Goal: Task Accomplishment & Management: Complete application form

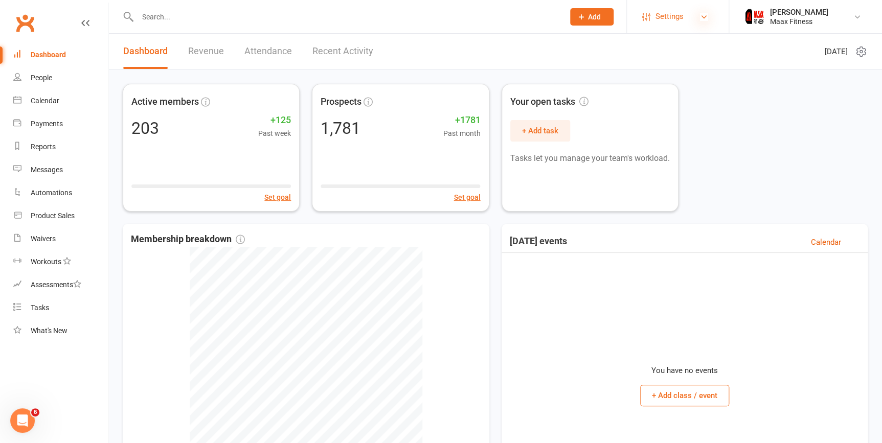
click at [701, 13] on icon at bounding box center [704, 17] width 8 height 8
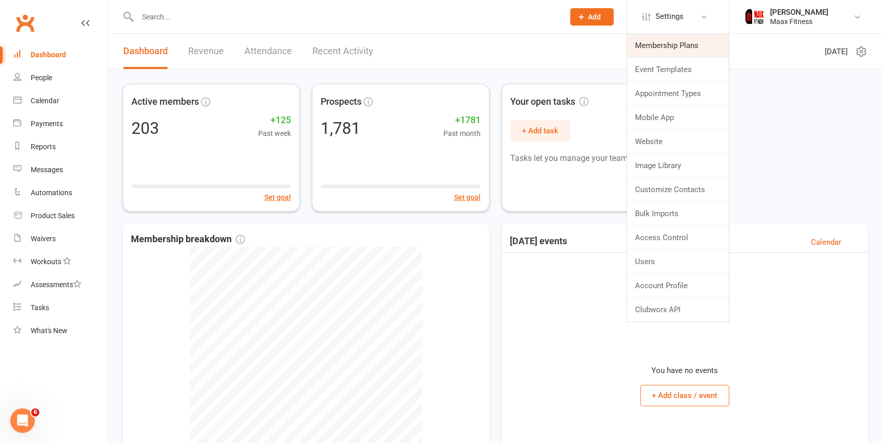
click at [668, 44] on link "Membership Plans" at bounding box center [678, 46] width 102 height 24
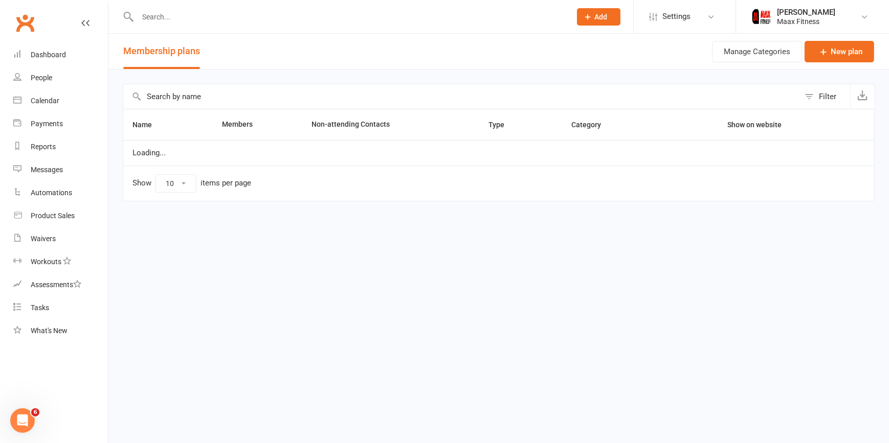
select select "100"
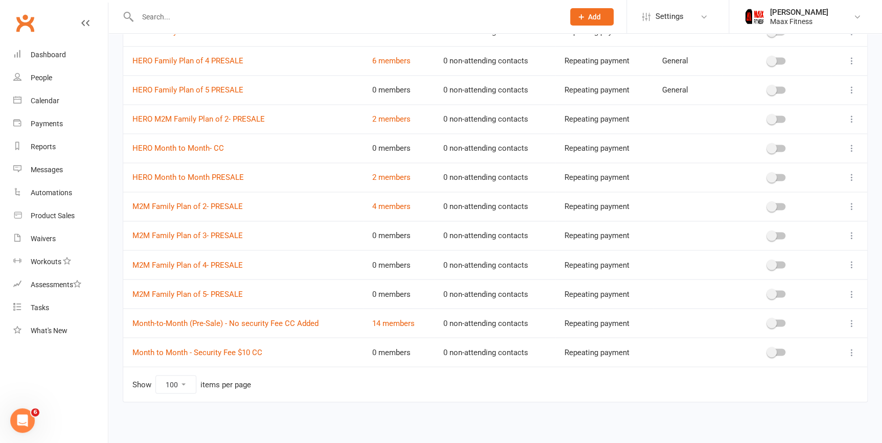
scroll to position [660, 0]
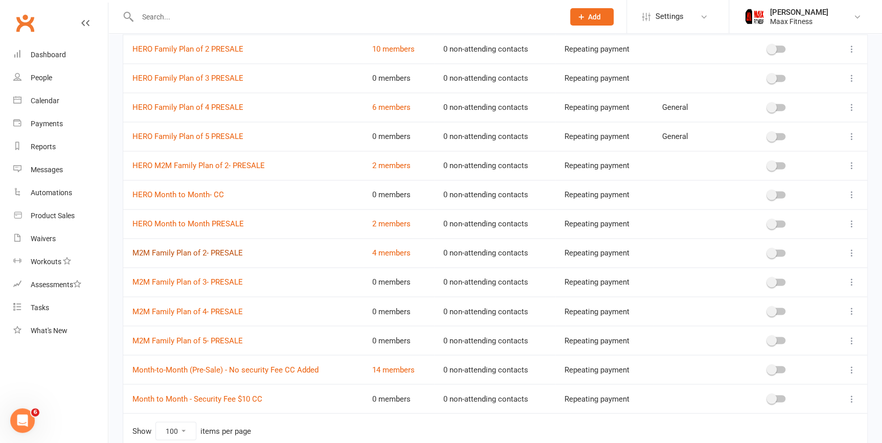
click at [193, 254] on link "M2M Family Plan of 2- PRESALE" at bounding box center [187, 253] width 110 height 9
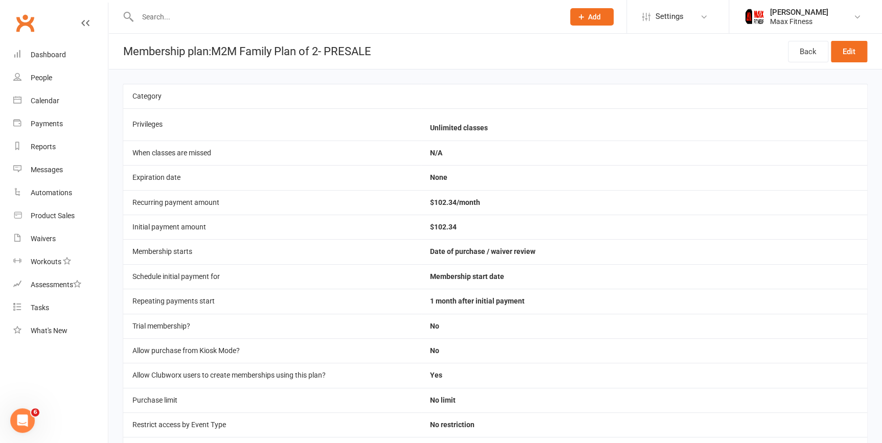
click at [438, 36] on header "Membership plan: M2M Family Plan of 2- PRESALE Back Edit" at bounding box center [495, 52] width 774 height 36
click at [701, 19] on icon at bounding box center [704, 17] width 8 height 8
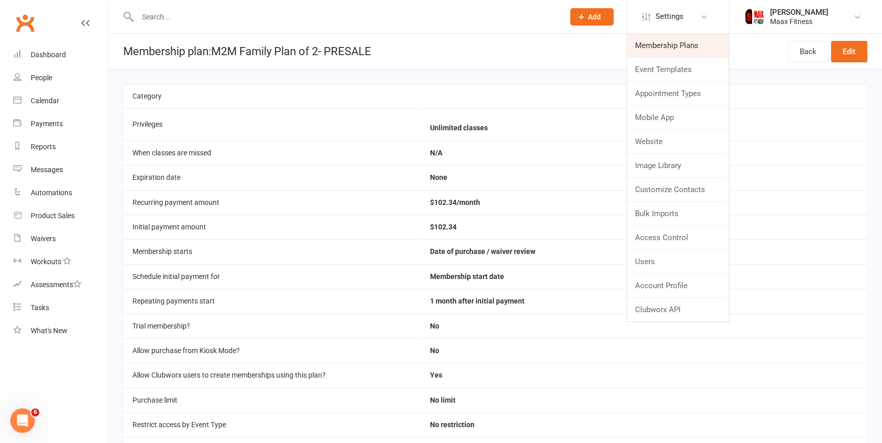
click at [689, 46] on link "Membership Plans" at bounding box center [678, 46] width 102 height 24
select select "100"
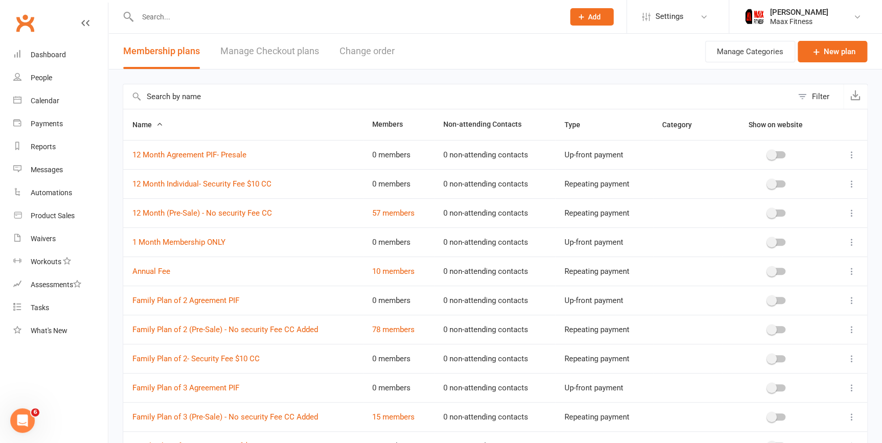
click at [592, 17] on span "Add" at bounding box center [594, 17] width 13 height 8
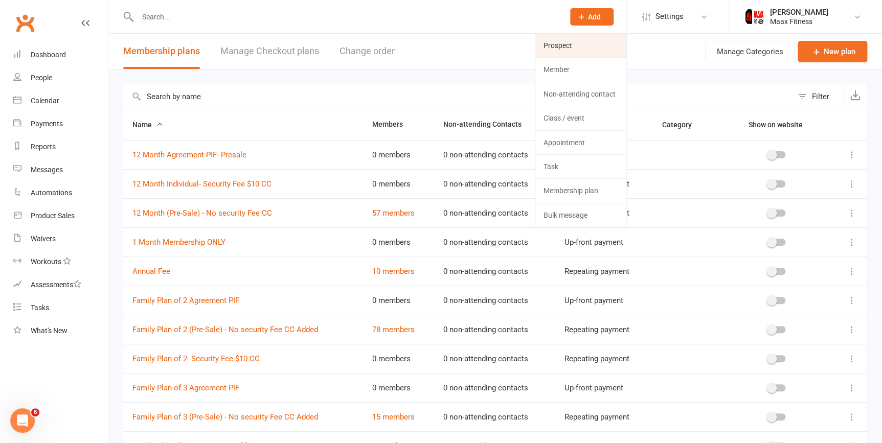
click at [571, 49] on link "Prospect" at bounding box center [580, 46] width 91 height 24
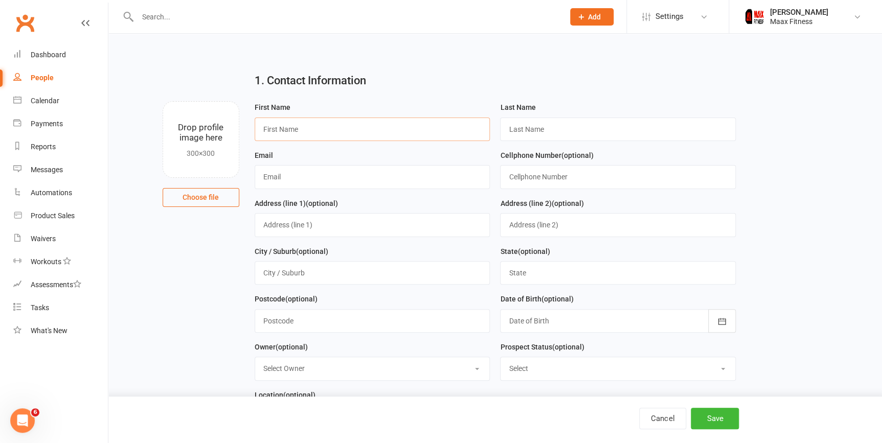
click at [381, 131] on input "text" at bounding box center [373, 130] width 236 height 24
type input "C"
type input "[PERSON_NAME]"
type input "[EMAIL_ADDRESS][DOMAIN_NAME]"
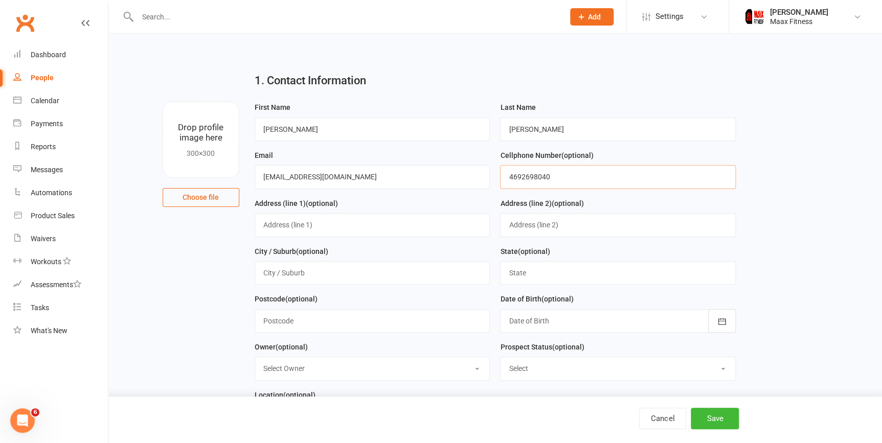
type input "4692698040"
click at [348, 223] on input "text" at bounding box center [373, 225] width 236 height 24
type input "[STREET_ADDRESS]"
type input "[PERSON_NAME]"
type input "[US_STATE]"
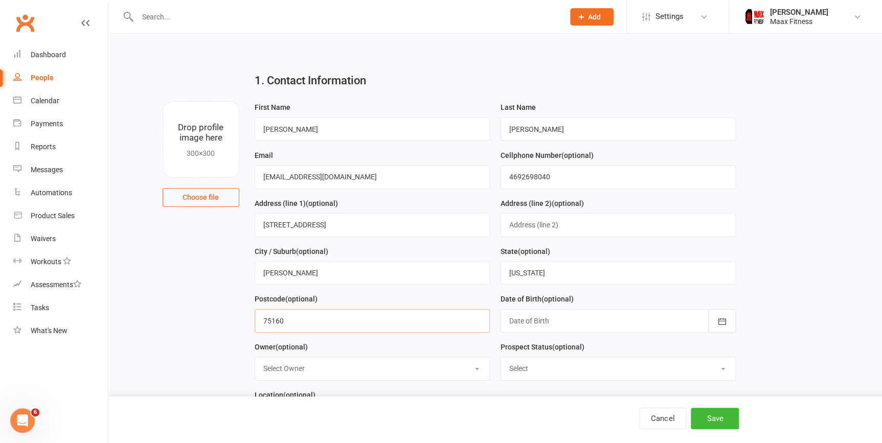
type input "75160"
drag, startPoint x: 782, startPoint y: 265, endPoint x: 802, endPoint y: 269, distance: 20.4
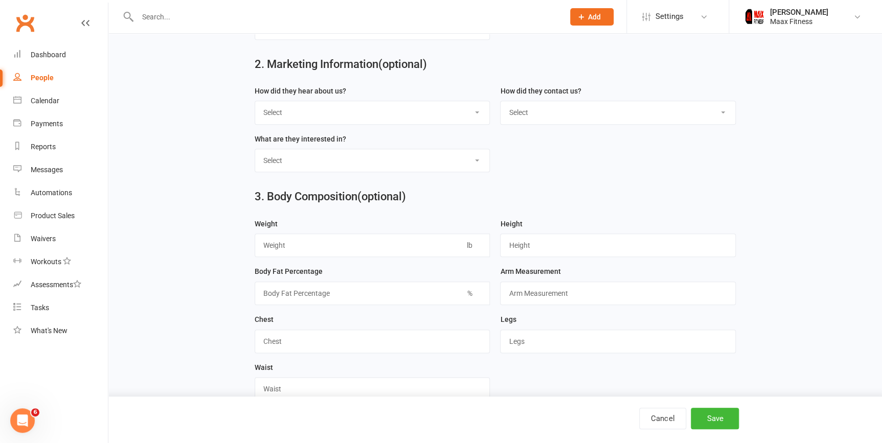
scroll to position [418, 0]
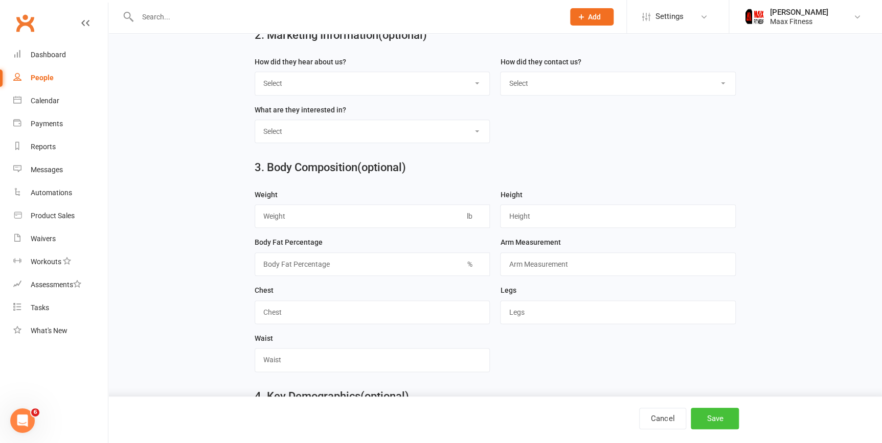
click at [709, 414] on button "Save" at bounding box center [715, 418] width 48 height 21
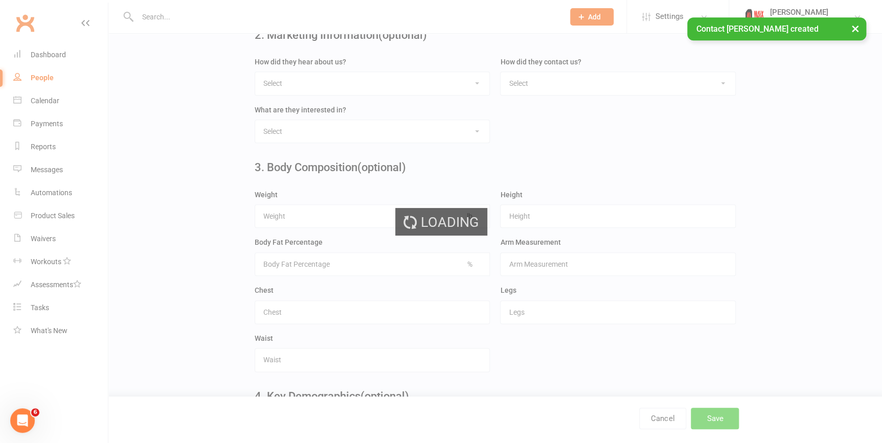
scroll to position [0, 0]
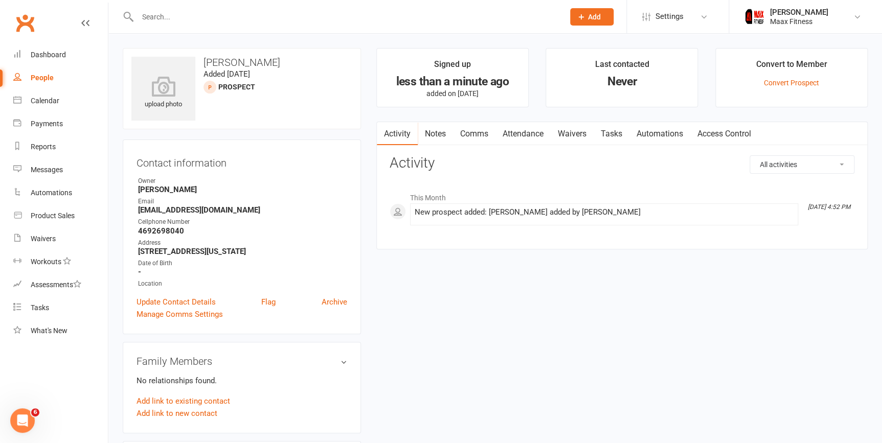
click at [576, 132] on link "Waivers" at bounding box center [572, 134] width 43 height 24
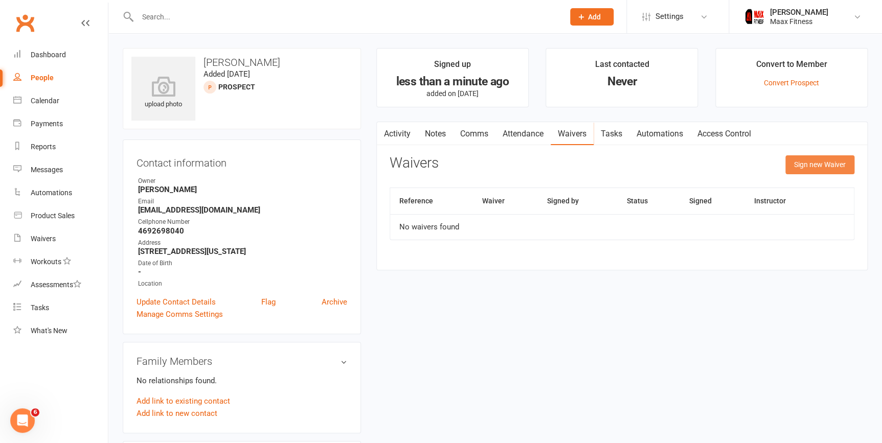
click at [818, 164] on button "Sign new Waiver" at bounding box center [820, 164] width 69 height 18
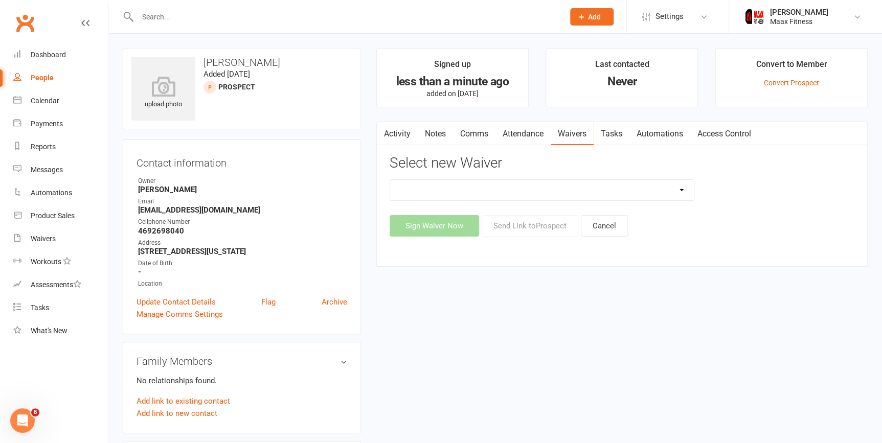
click at [497, 192] on select "12 Month Individual Membership 12 Month PRESALE Membership 1 Month Membership O…" at bounding box center [542, 190] width 304 height 20
select select "15103"
click at [390, 180] on select "12 Month Individual Membership 12 Month PRESALE Membership 1 Month Membership O…" at bounding box center [542, 190] width 304 height 20
click at [457, 228] on button "Sign Waiver Now" at bounding box center [434, 225] width 89 height 21
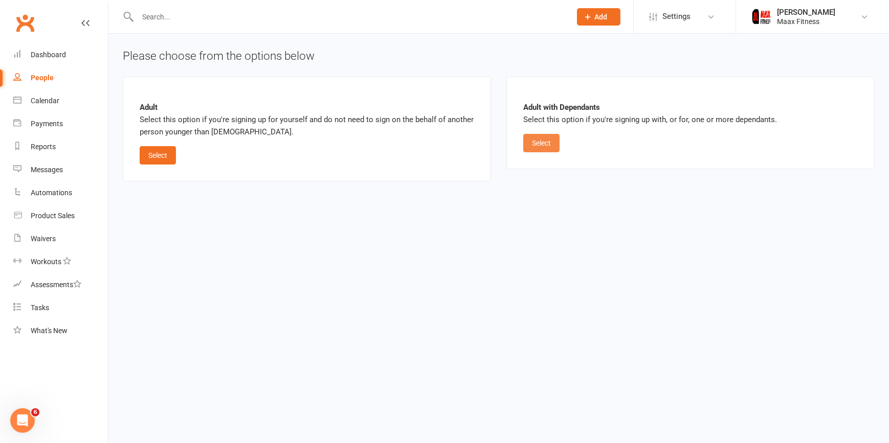
click at [535, 142] on button "Select" at bounding box center [541, 143] width 36 height 18
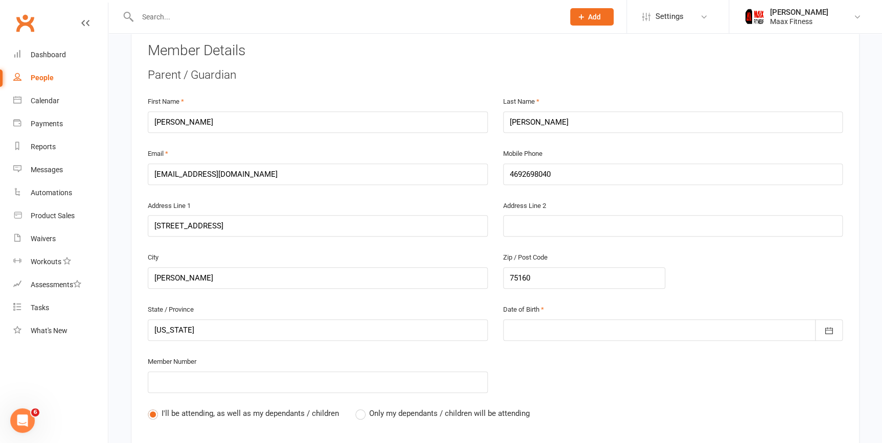
scroll to position [372, 0]
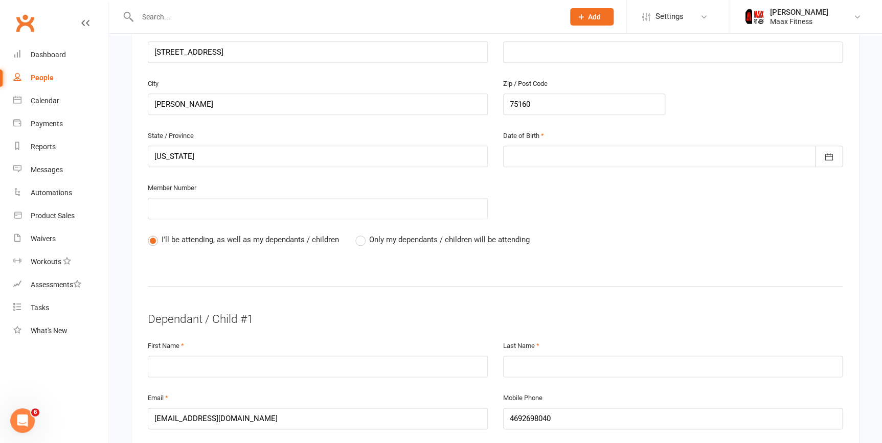
click at [535, 156] on div at bounding box center [673, 156] width 340 height 21
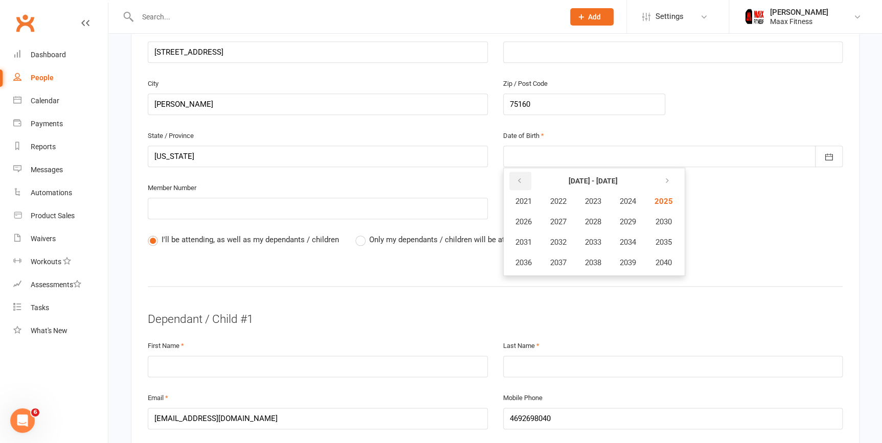
click at [527, 179] on button "button" at bounding box center [520, 181] width 22 height 18
click at [521, 177] on icon "button" at bounding box center [519, 181] width 7 height 8
click at [598, 202] on span "1983" at bounding box center [593, 201] width 16 height 9
click at [535, 201] on span "January" at bounding box center [529, 201] width 27 height 9
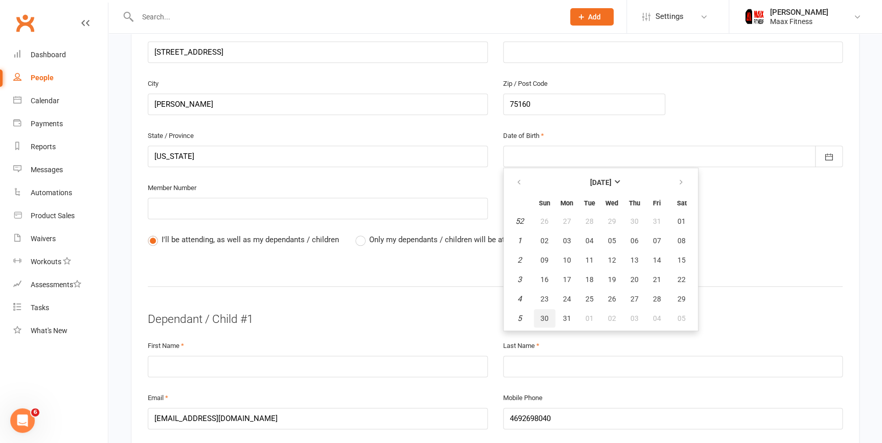
click at [547, 317] on span "30" at bounding box center [545, 319] width 8 height 8
type input "[DATE]"
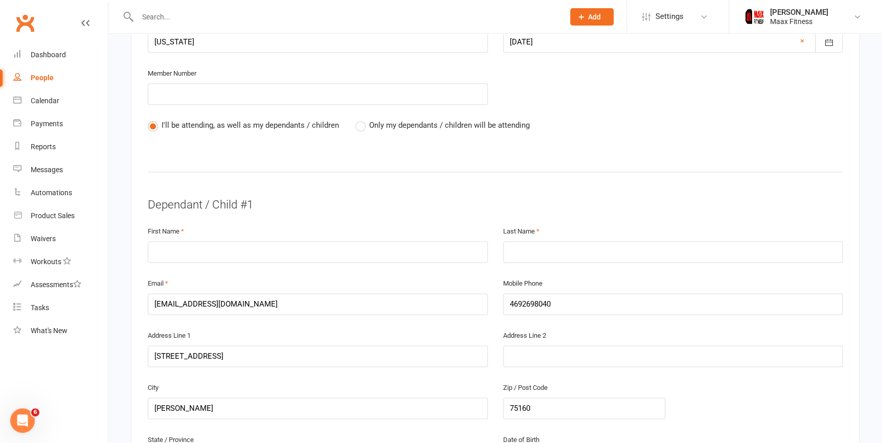
scroll to position [511, 0]
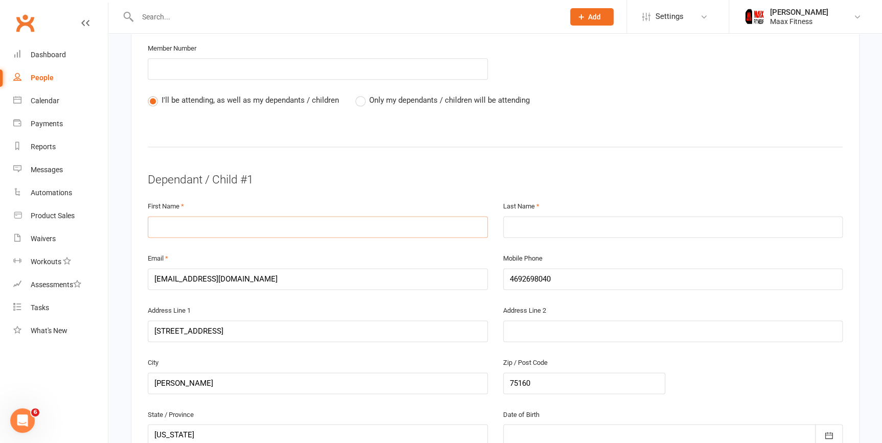
click at [249, 227] on input "text" at bounding box center [318, 226] width 340 height 21
type input "[PERSON_NAME]"
type input "R"
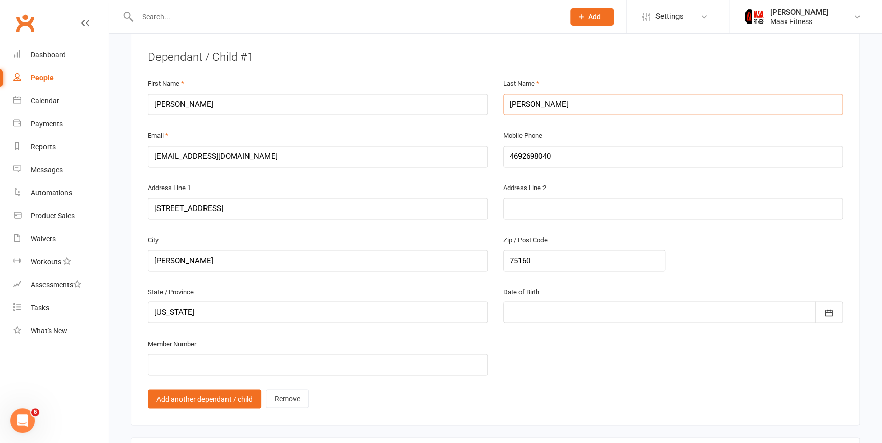
scroll to position [651, 0]
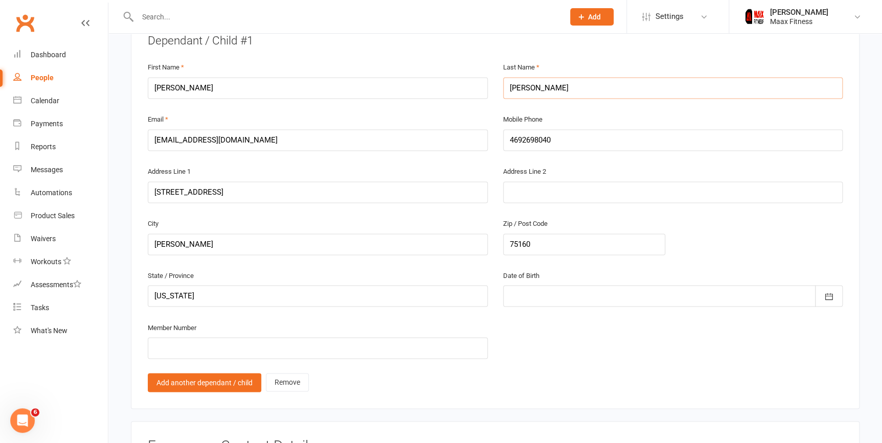
type input "[PERSON_NAME]"
click at [569, 296] on div at bounding box center [673, 295] width 340 height 21
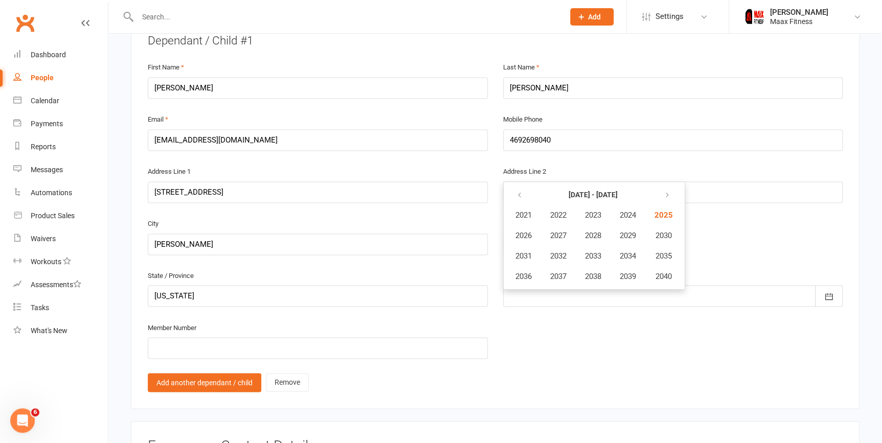
click at [752, 258] on div "City [PERSON_NAME] / Post Code 75160" at bounding box center [495, 243] width 710 height 52
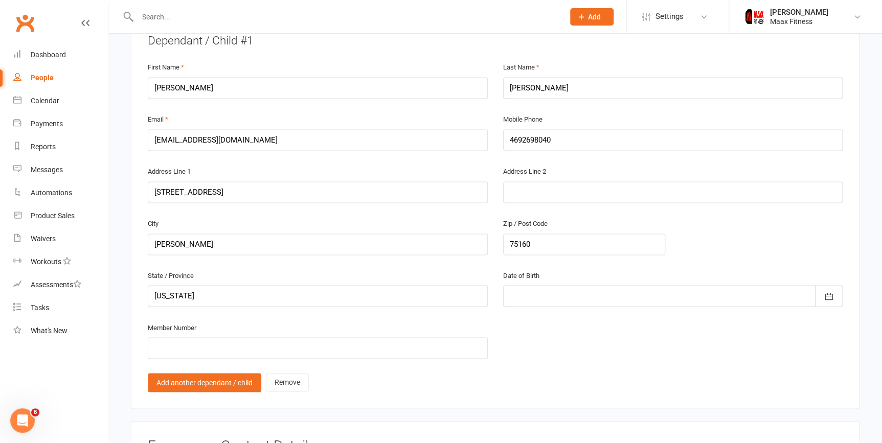
click at [721, 292] on div at bounding box center [673, 295] width 340 height 21
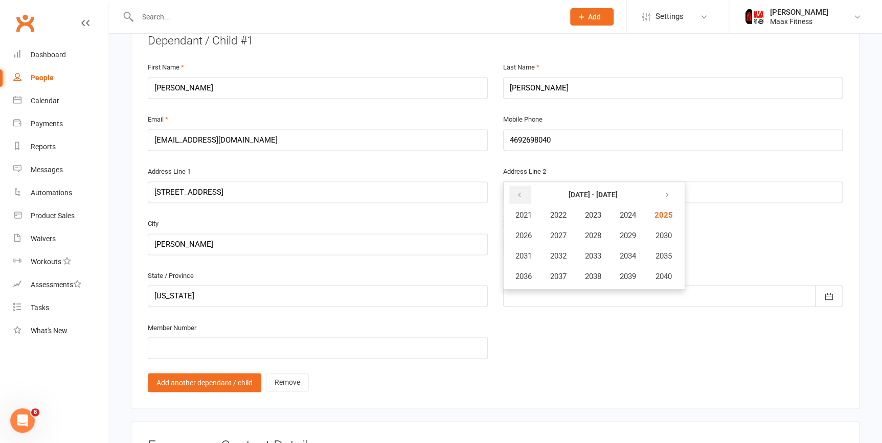
click at [521, 191] on icon "button" at bounding box center [519, 195] width 7 height 8
click at [666, 214] on span "2005" at bounding box center [663, 215] width 16 height 9
click at [585, 232] on span "May" at bounding box center [578, 235] width 14 height 9
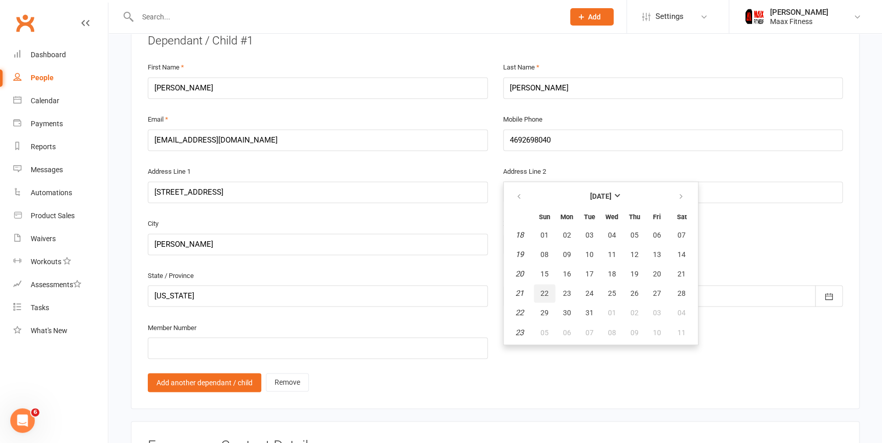
click at [551, 293] on button "22" at bounding box center [544, 293] width 21 height 18
type input "[DATE]"
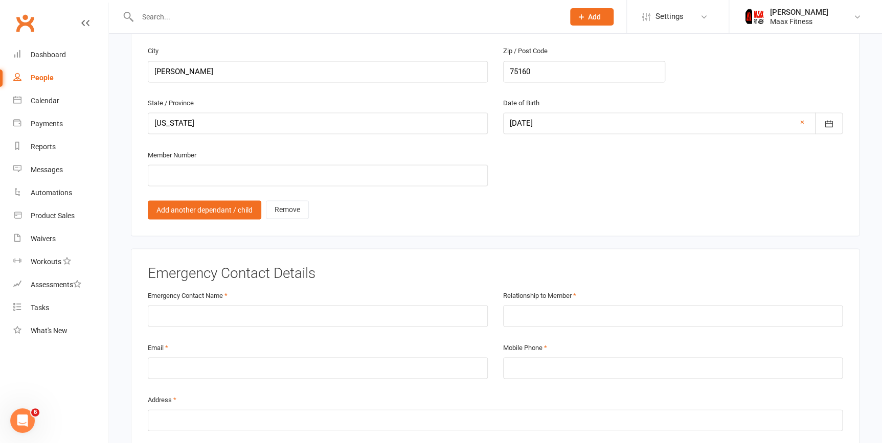
scroll to position [883, 0]
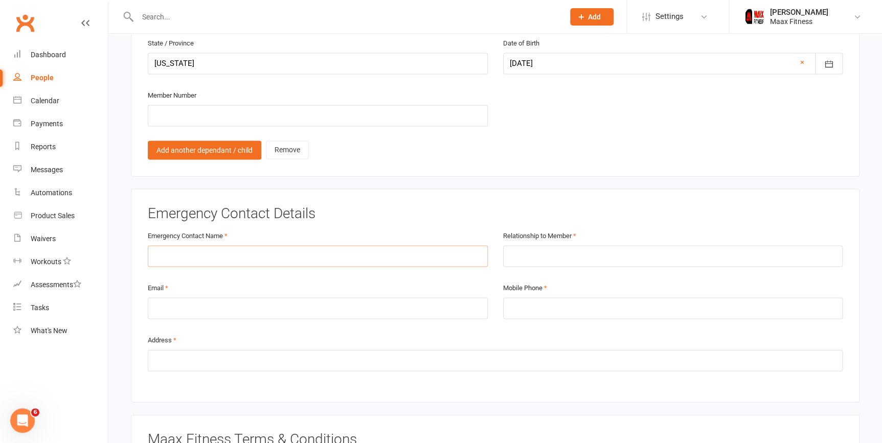
click at [267, 255] on input "text" at bounding box center [318, 255] width 340 height 21
type input "[PERSON_NAME]"
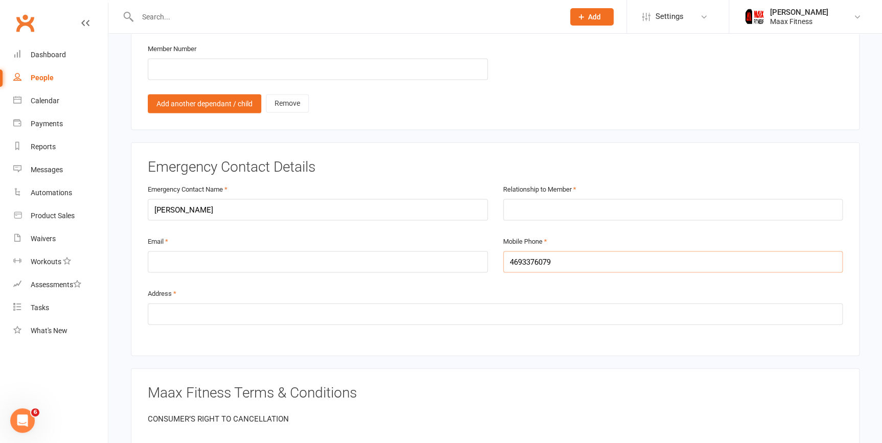
type input "4693376079"
click at [239, 257] on input "email" at bounding box center [318, 261] width 340 height 21
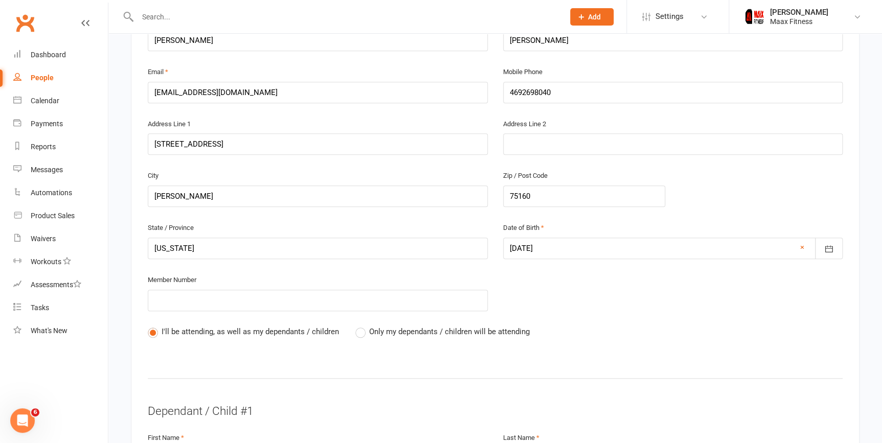
scroll to position [279, 0]
drag, startPoint x: 267, startPoint y: 97, endPoint x: 168, endPoint y: 95, distance: 99.8
click at [154, 103] on div "Email [EMAIL_ADDRESS][DOMAIN_NAME]" at bounding box center [317, 92] width 355 height 52
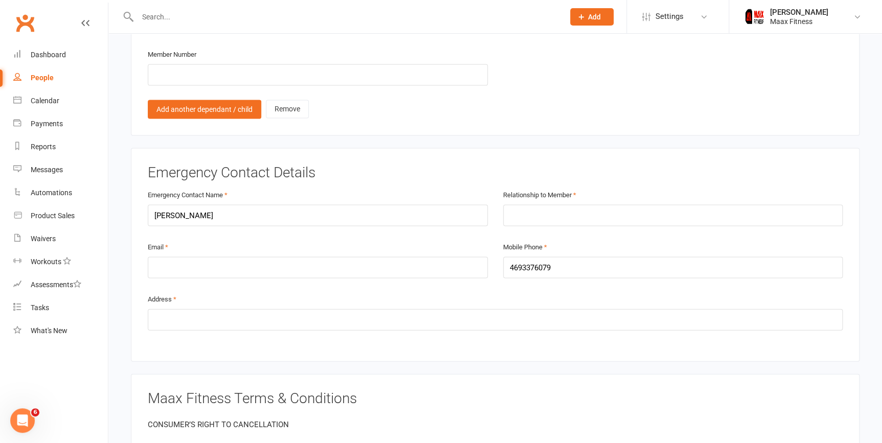
scroll to position [976, 0]
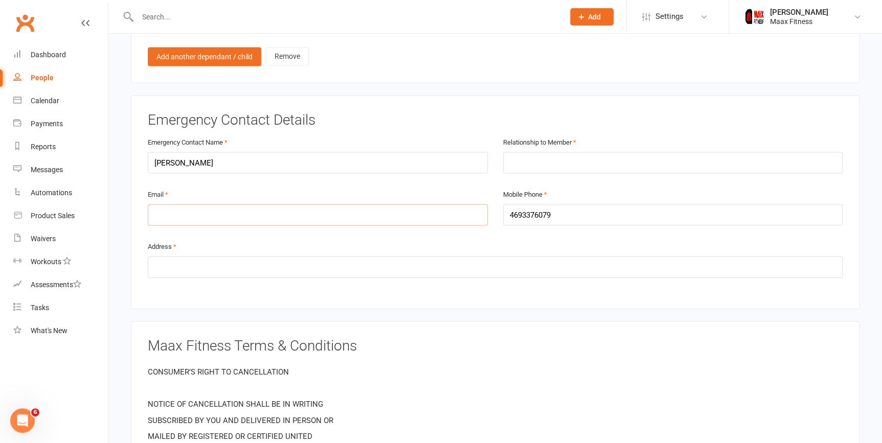
click at [251, 210] on input "email" at bounding box center [318, 215] width 340 height 21
paste input "[EMAIL_ADDRESS][DOMAIN_NAME]"
type input "[EMAIL_ADDRESS][DOMAIN_NAME]"
click at [425, 260] on input "text" at bounding box center [495, 267] width 695 height 21
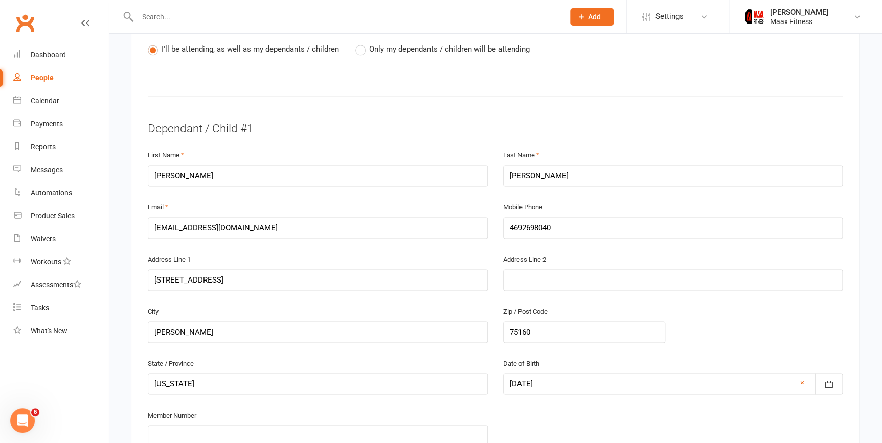
scroll to position [557, 0]
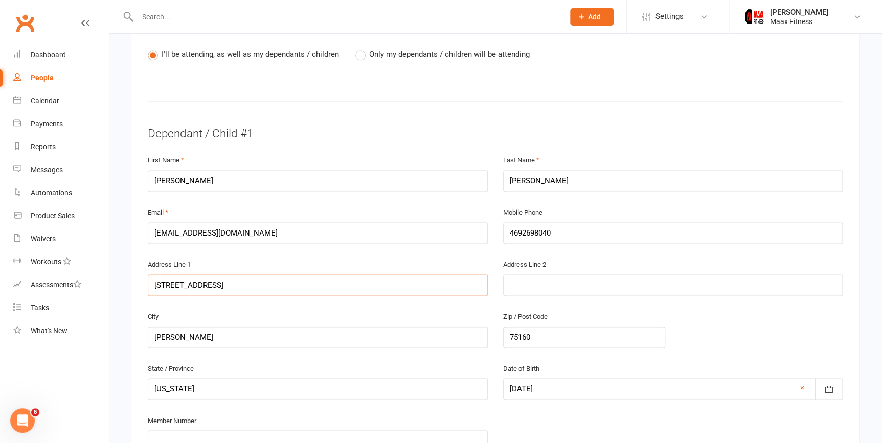
drag, startPoint x: 244, startPoint y: 283, endPoint x: 151, endPoint y: 275, distance: 92.9
click at [151, 275] on input "[STREET_ADDRESS]" at bounding box center [318, 285] width 340 height 21
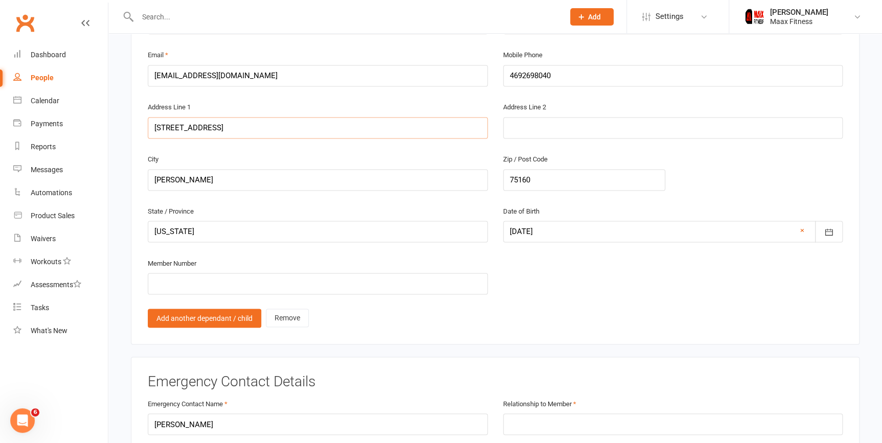
scroll to position [883, 0]
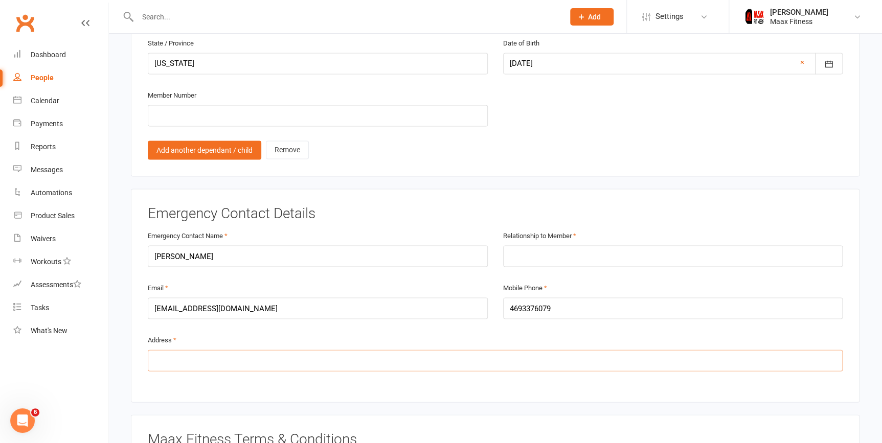
drag, startPoint x: 241, startPoint y: 356, endPoint x: 248, endPoint y: 353, distance: 7.3
click at [246, 354] on input "text" at bounding box center [495, 360] width 695 height 21
paste input "[STREET_ADDRESS]"
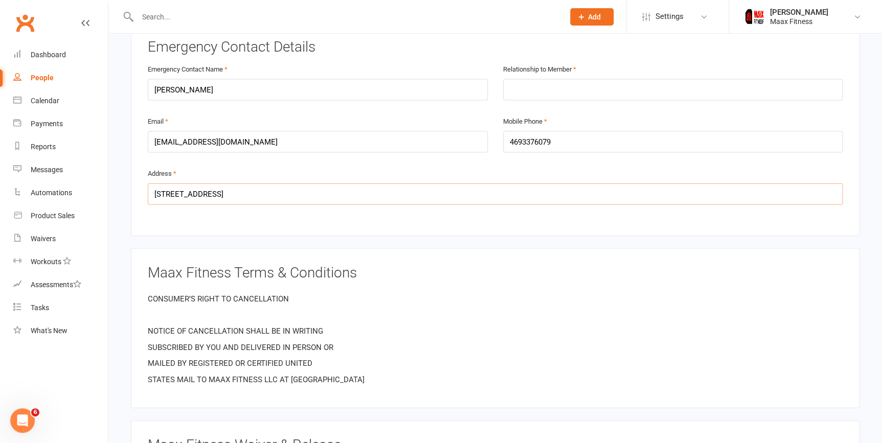
scroll to position [1069, 0]
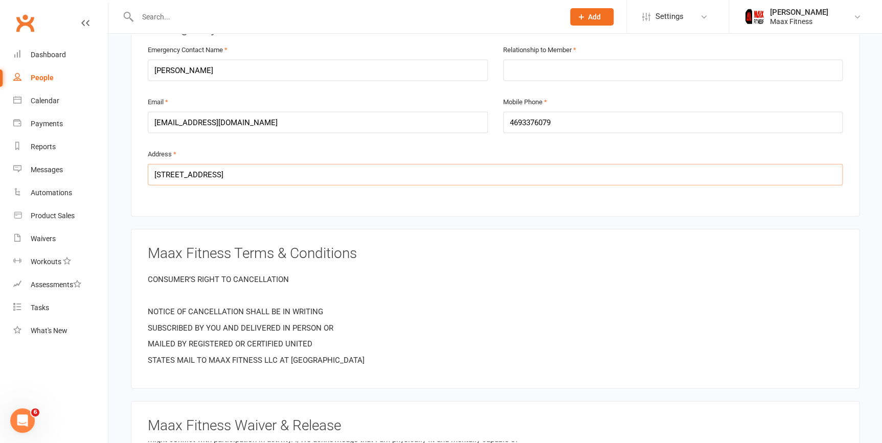
click at [373, 165] on input "[STREET_ADDRESS]" at bounding box center [495, 174] width 695 height 21
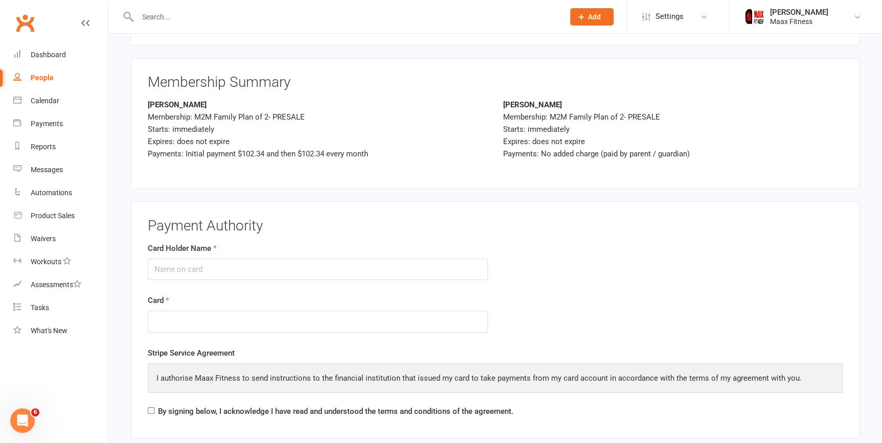
scroll to position [1720, 0]
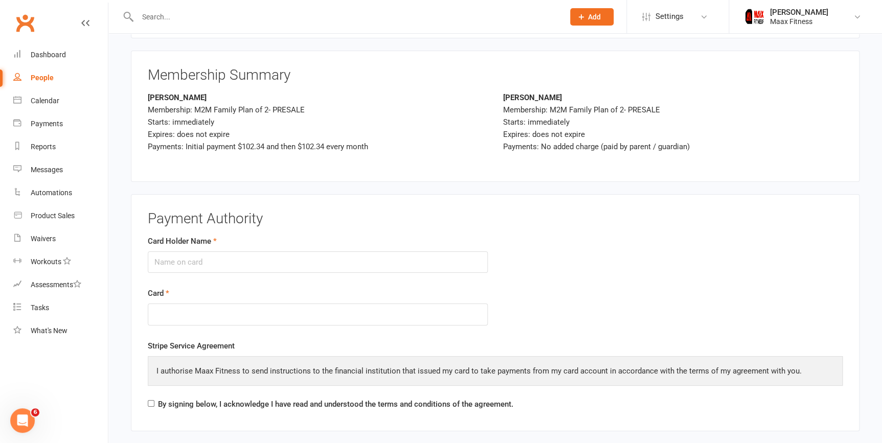
type input "[STREET_ADDRESS]"
click at [444, 252] on input "Card Holder Name" at bounding box center [318, 262] width 340 height 21
type input "[PERSON_NAME]"
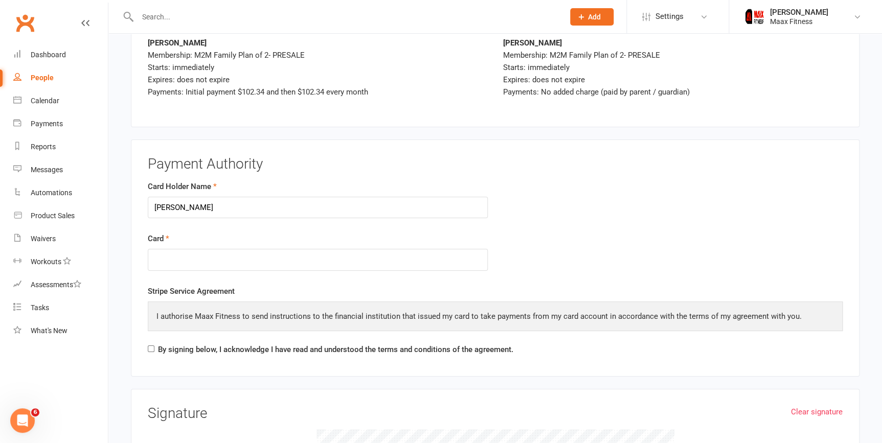
scroll to position [1860, 0]
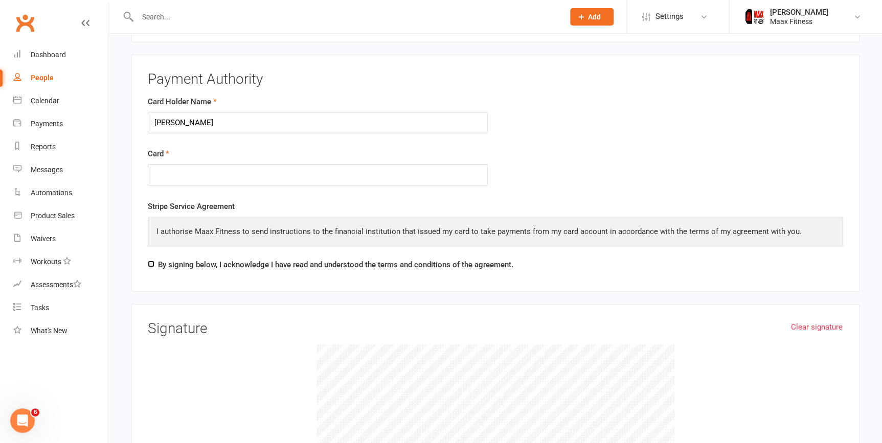
click at [150, 261] on input "By signing below, I acknowledge I have read and understood the terms and condit…" at bounding box center [151, 264] width 7 height 7
checkbox input "true"
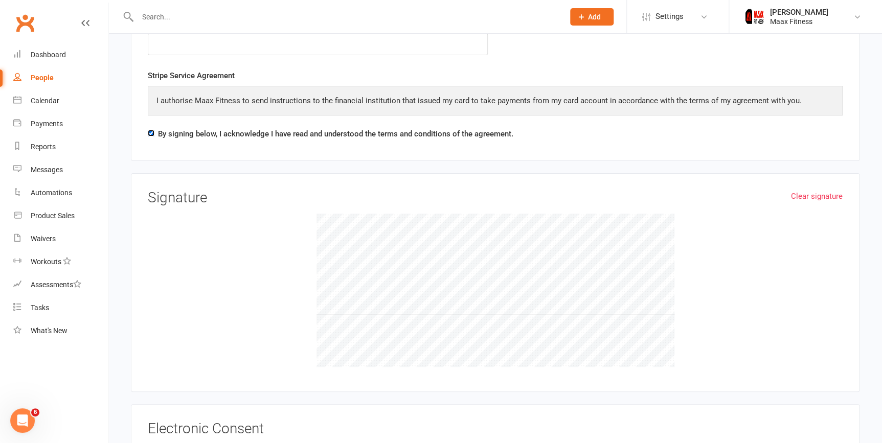
scroll to position [1999, 0]
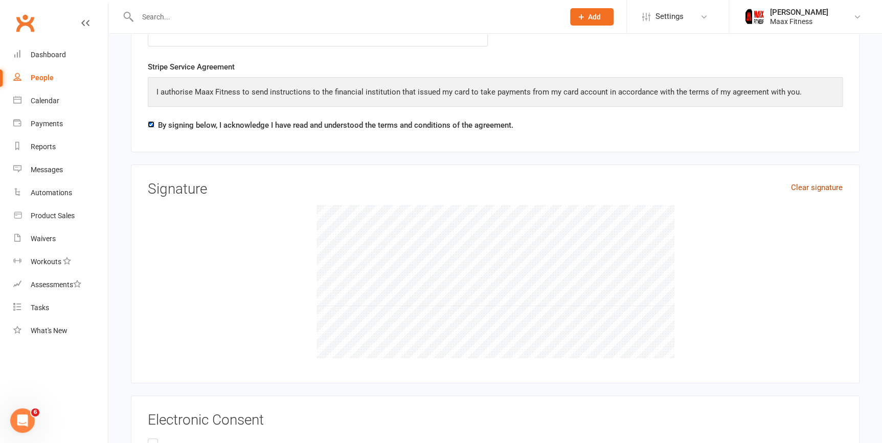
click at [823, 187] on link "Clear signature" at bounding box center [817, 188] width 52 height 12
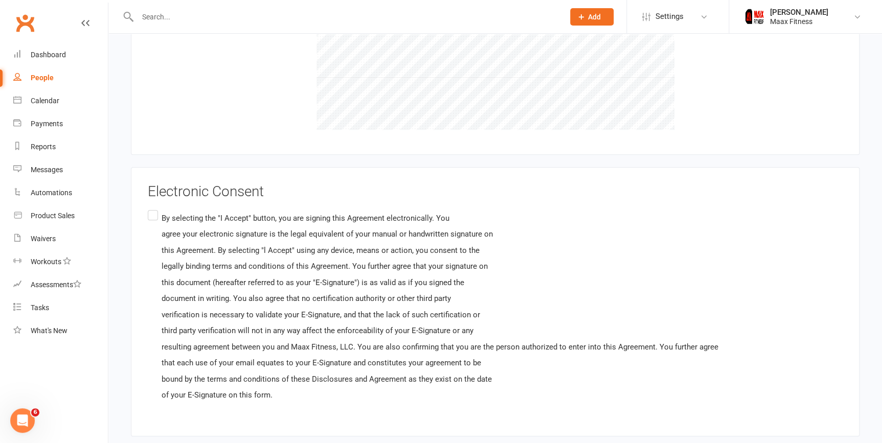
scroll to position [2231, 0]
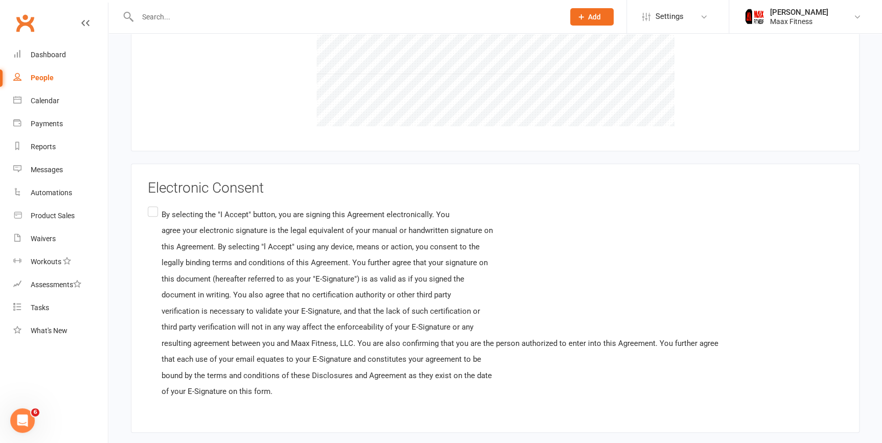
click at [152, 208] on label "By selecting the "I Accept" button, you are signing this Agreement electronical…" at bounding box center [433, 303] width 571 height 197
click at [152, 205] on input "By selecting the "I Accept" button, you are signing this Agreement electronical…" at bounding box center [151, 205] width 7 height 0
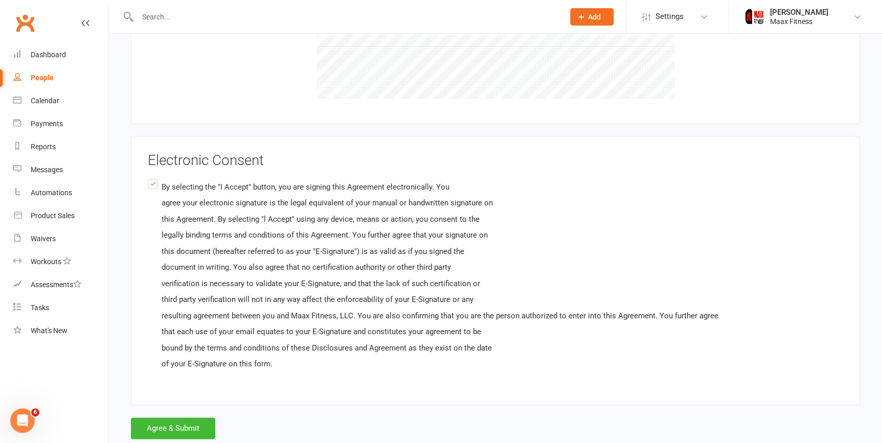
scroll to position [2280, 0]
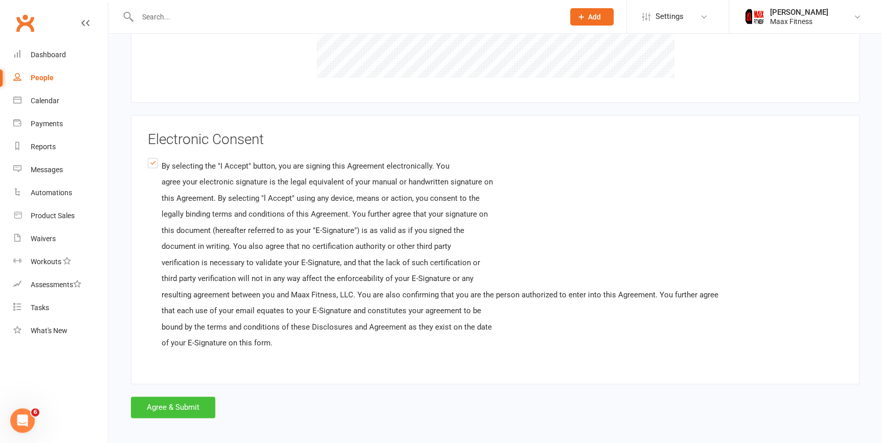
click at [193, 402] on button "Agree & Submit" at bounding box center [173, 407] width 84 height 21
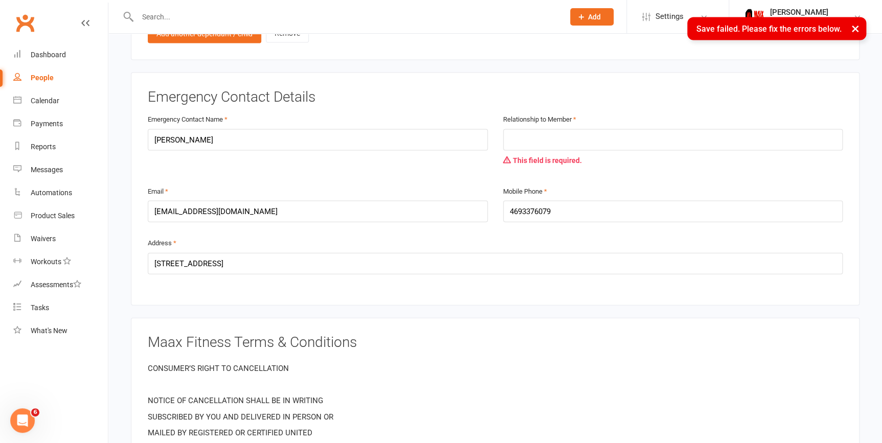
scroll to position [993, 0]
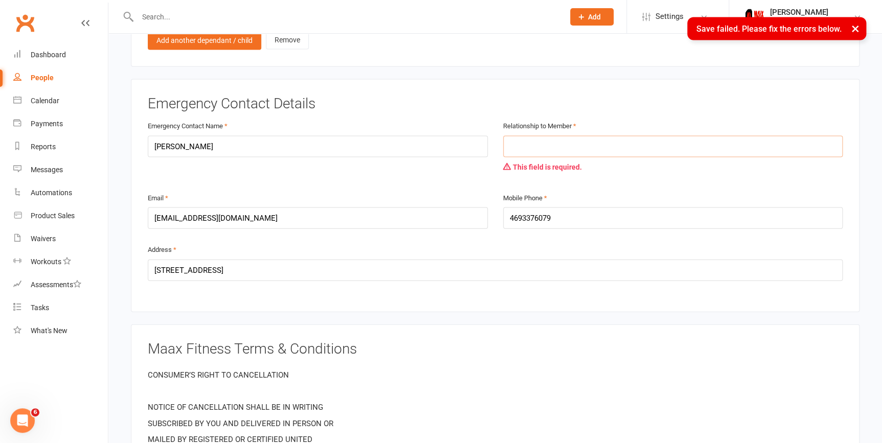
click at [572, 140] on input "text" at bounding box center [673, 146] width 340 height 21
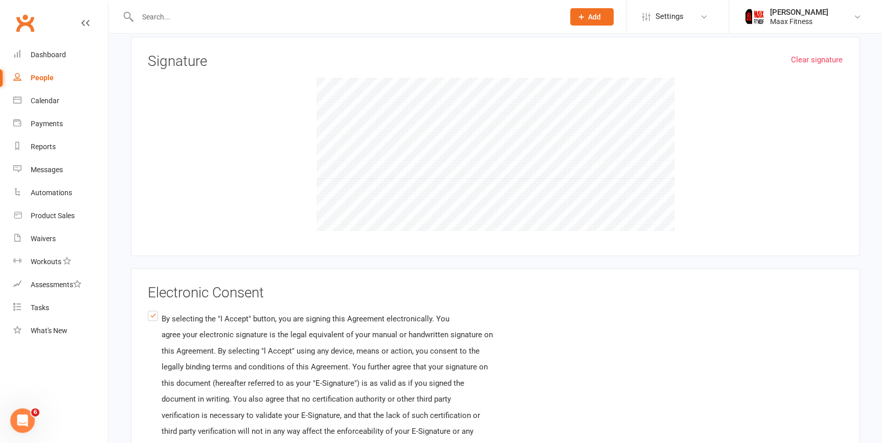
scroll to position [2299, 0]
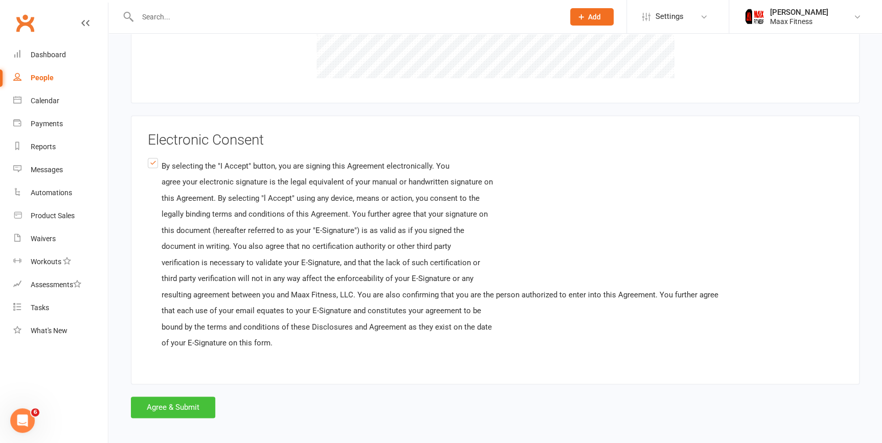
type input "Spouse"
click at [204, 401] on button "Agree & Submit" at bounding box center [173, 407] width 84 height 21
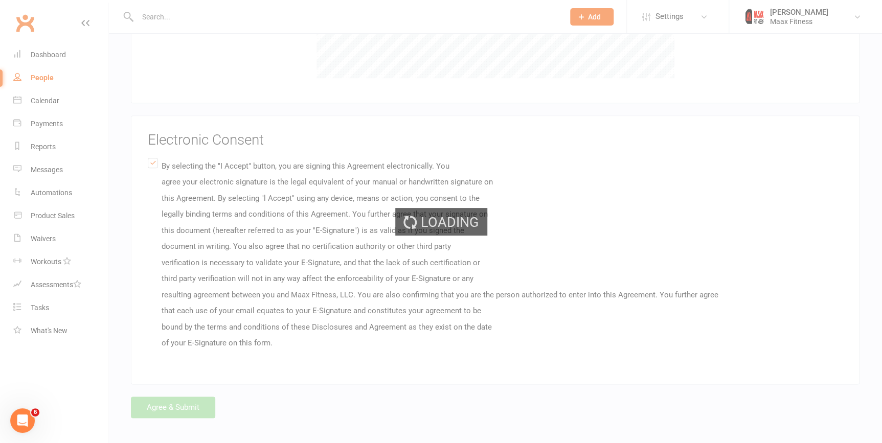
scroll to position [0, 0]
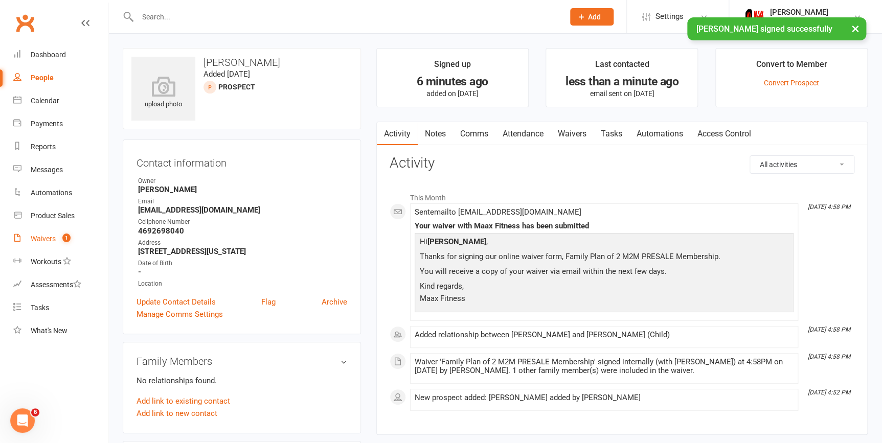
click at [59, 234] on link "Waivers 1" at bounding box center [60, 239] width 95 height 23
select select "25"
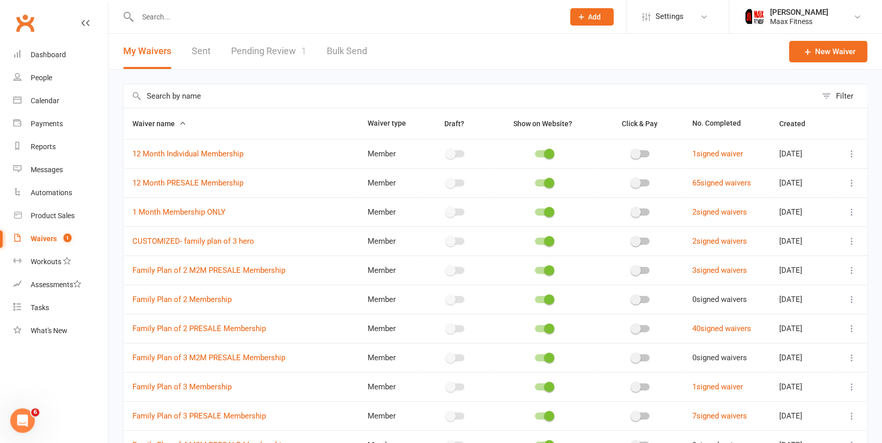
click at [263, 52] on link "Pending Review 1" at bounding box center [268, 51] width 75 height 35
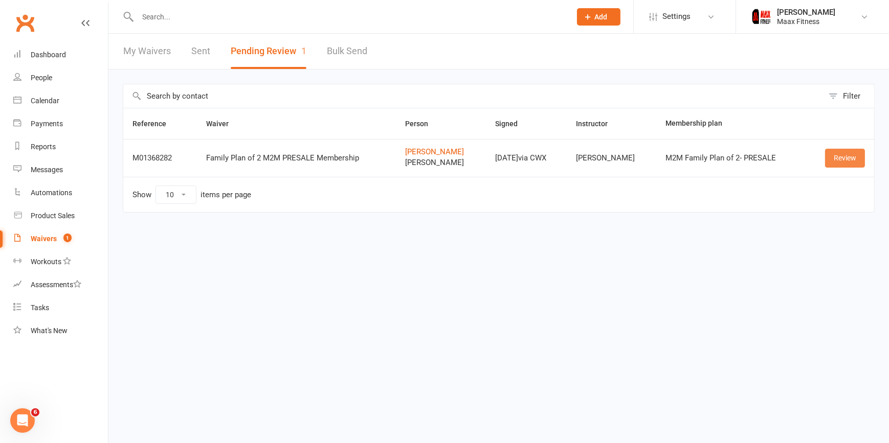
click at [841, 155] on link "Review" at bounding box center [845, 158] width 40 height 18
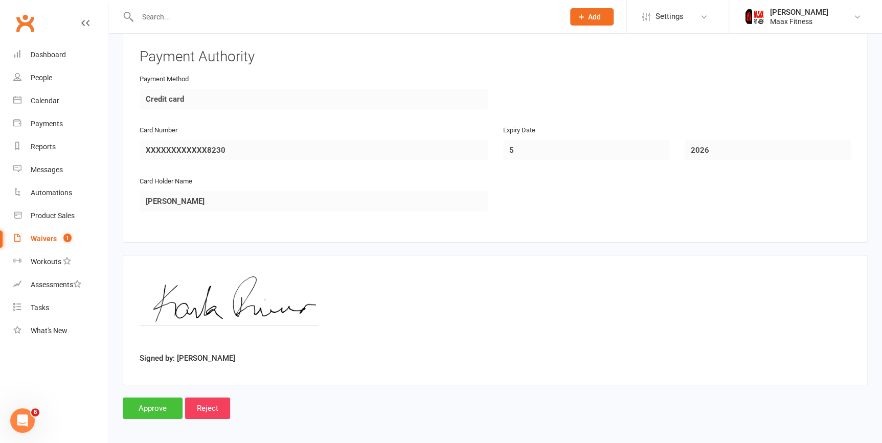
scroll to position [1491, 0]
click at [168, 409] on input "Approve" at bounding box center [153, 407] width 60 height 21
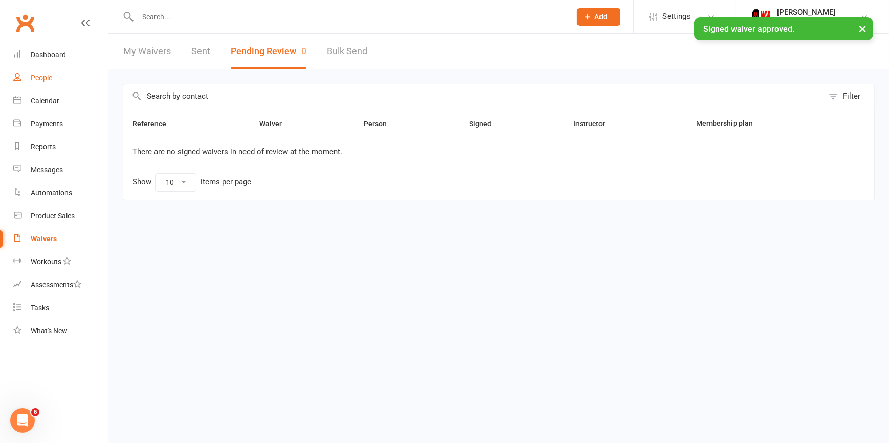
click at [38, 79] on div "People" at bounding box center [41, 78] width 21 height 8
select select "100"
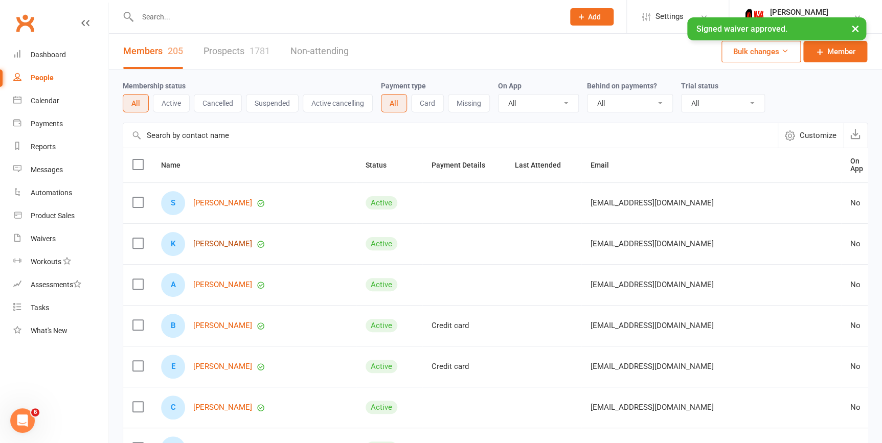
click at [229, 240] on link "[PERSON_NAME]" at bounding box center [222, 244] width 59 height 9
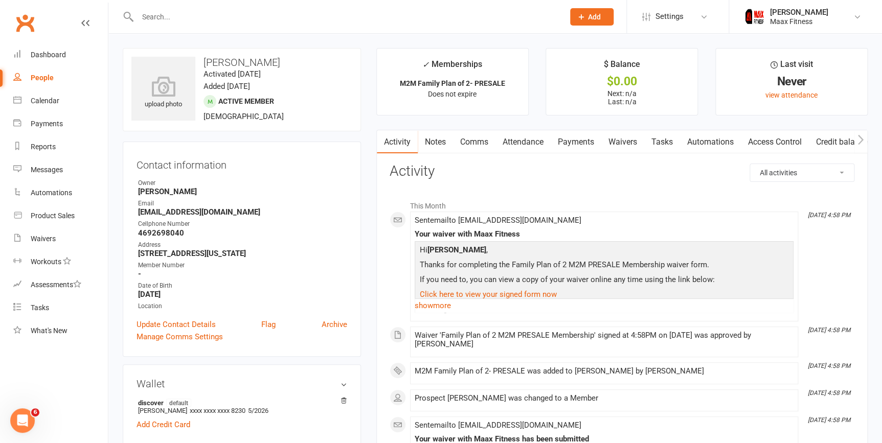
click at [771, 142] on link "Access Control" at bounding box center [775, 142] width 68 height 24
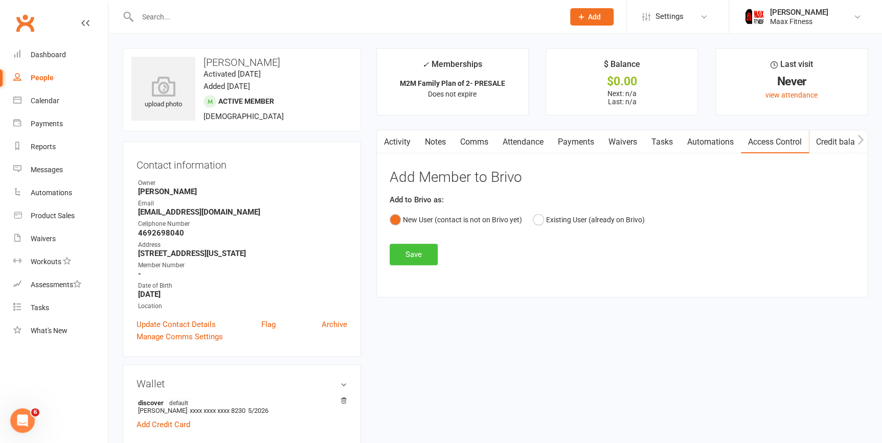
click at [412, 254] on button "Save" at bounding box center [414, 254] width 48 height 21
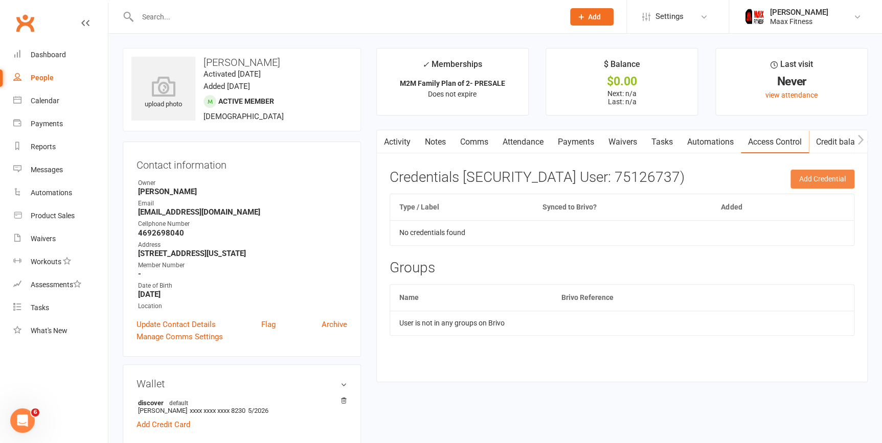
click at [808, 179] on button "Add Credential" at bounding box center [823, 179] width 64 height 18
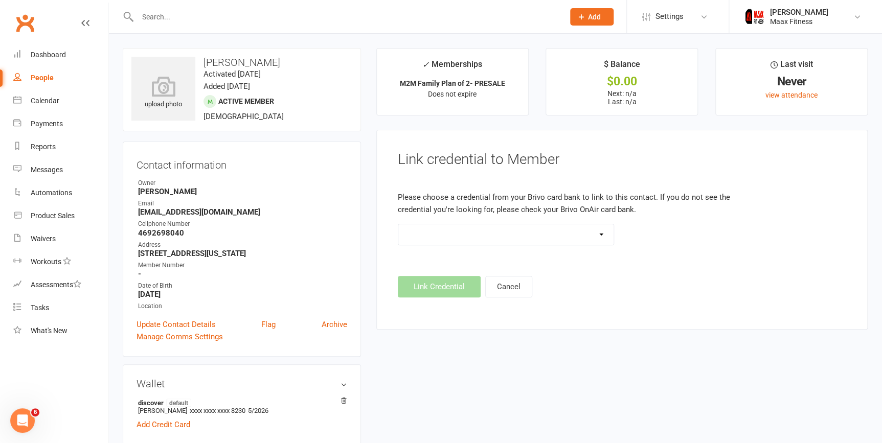
click at [572, 239] on select at bounding box center [506, 235] width 216 height 20
click at [575, 277] on footer "Link Credential Cancel" at bounding box center [622, 286] width 449 height 21
click at [48, 74] on div "People" at bounding box center [42, 78] width 23 height 8
select select "100"
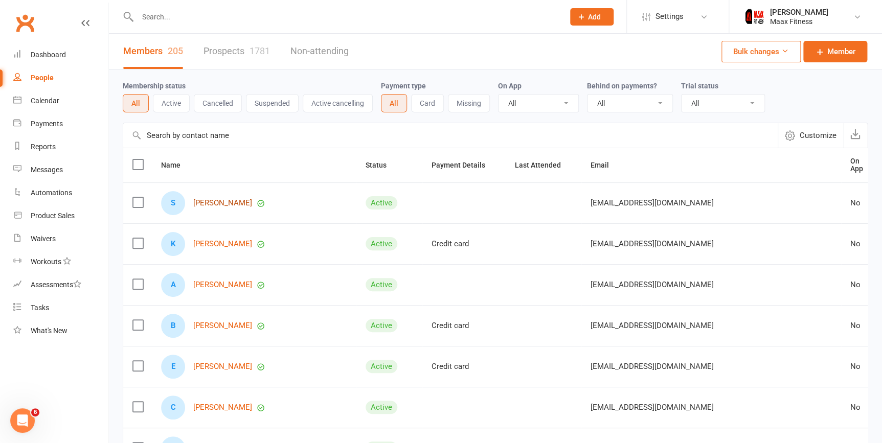
click at [235, 201] on link "[PERSON_NAME]" at bounding box center [222, 203] width 59 height 9
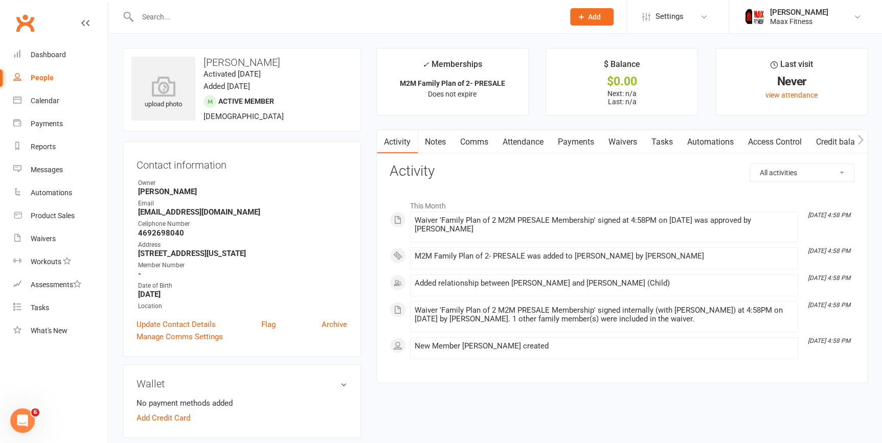
click at [782, 138] on link "Access Control" at bounding box center [775, 142] width 68 height 24
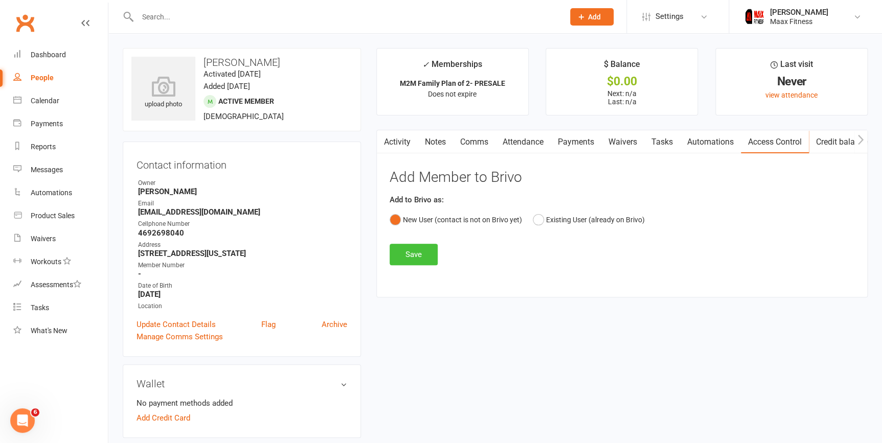
click at [422, 253] on button "Save" at bounding box center [414, 254] width 48 height 21
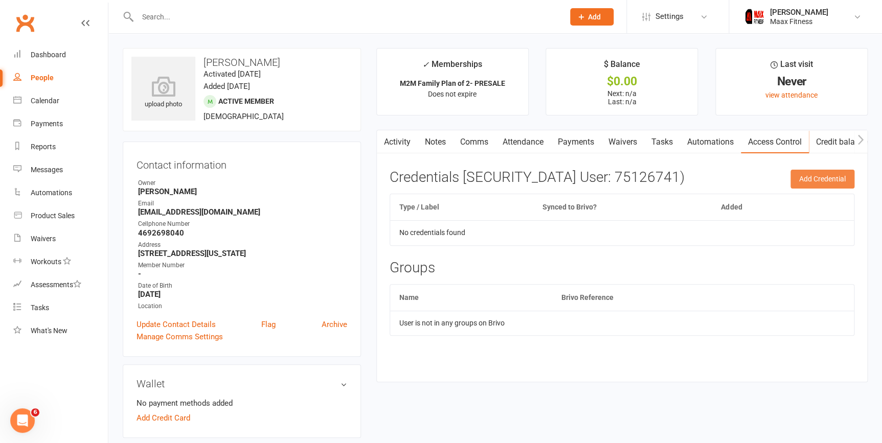
click at [833, 180] on button "Add Credential" at bounding box center [823, 179] width 64 height 18
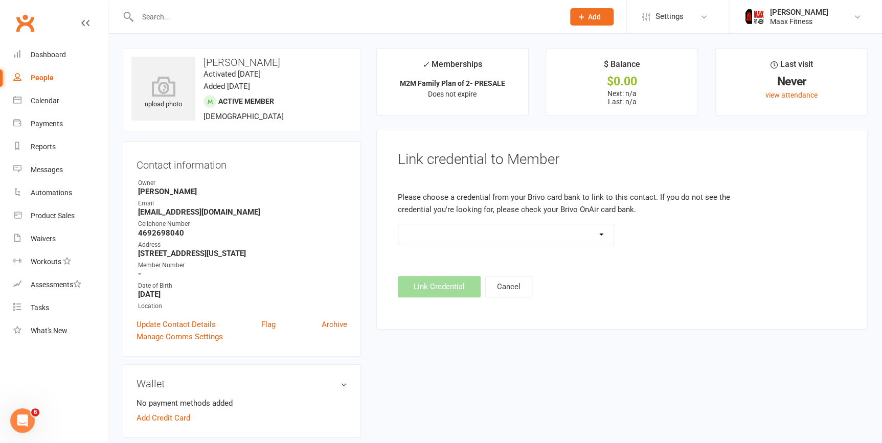
click at [479, 226] on select at bounding box center [506, 235] width 216 height 20
click at [665, 305] on div "Link credential to Member Please choose a credential from your Brivo card bank …" at bounding box center [621, 230] width 491 height 200
click at [39, 75] on div "People" at bounding box center [42, 78] width 23 height 8
select select "100"
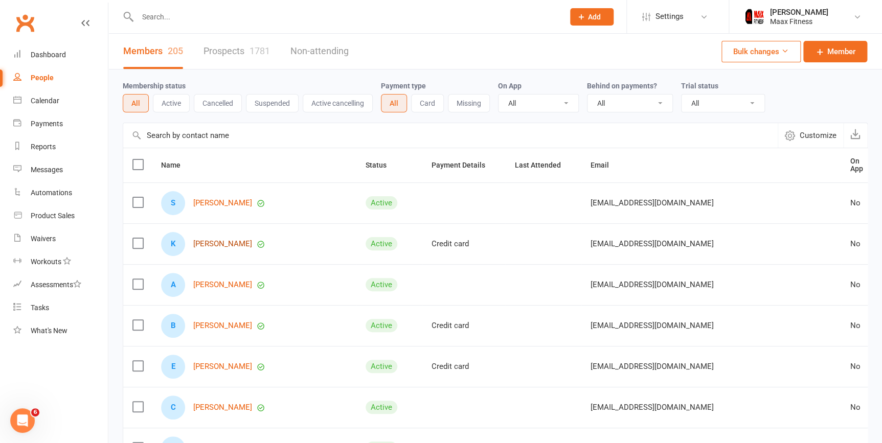
click at [218, 241] on link "[PERSON_NAME]" at bounding box center [222, 244] width 59 height 9
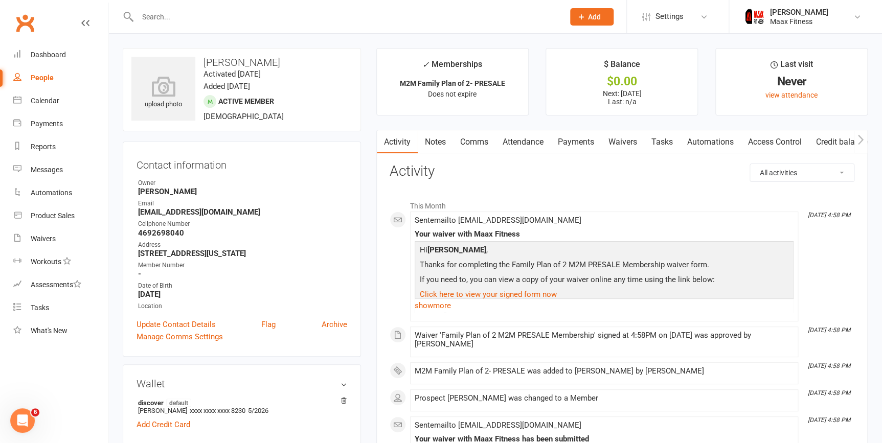
click at [591, 146] on link "Payments" at bounding box center [576, 142] width 51 height 24
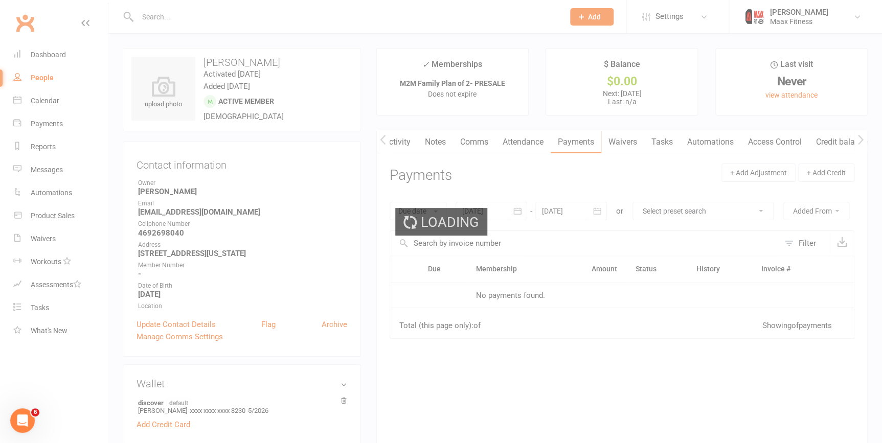
scroll to position [0, 1]
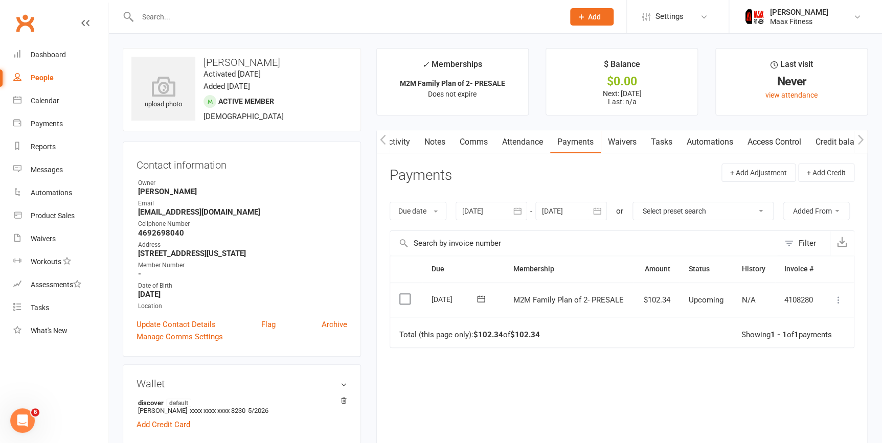
click at [843, 300] on icon at bounding box center [839, 300] width 10 height 10
click at [783, 342] on link "Mark as Paid (POS)" at bounding box center [793, 340] width 101 height 20
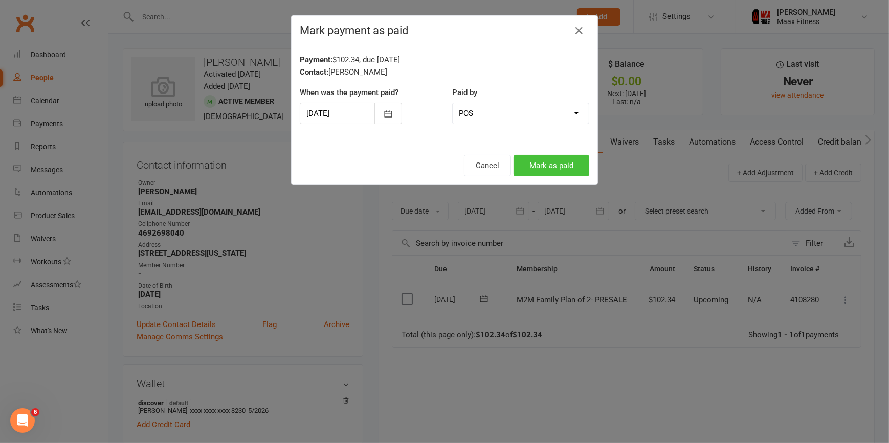
click at [549, 164] on button "Mark as paid" at bounding box center [551, 165] width 76 height 21
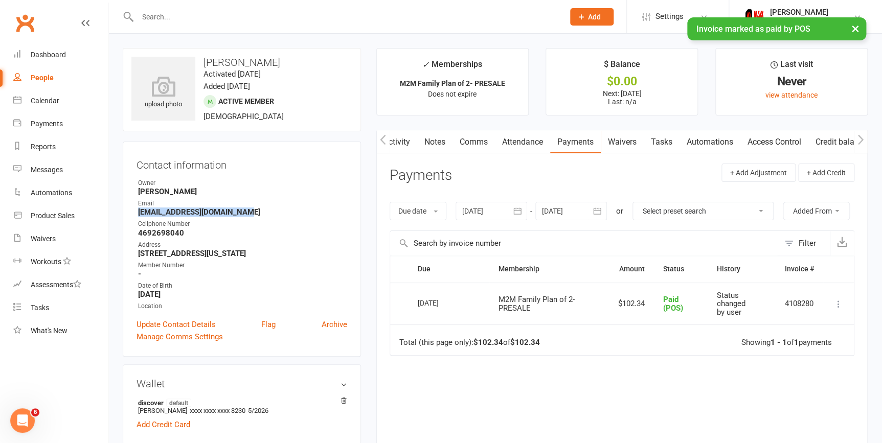
drag, startPoint x: 244, startPoint y: 213, endPoint x: 139, endPoint y: 212, distance: 104.8
click at [139, 212] on strong "[EMAIL_ADDRESS][DOMAIN_NAME]" at bounding box center [242, 212] width 209 height 9
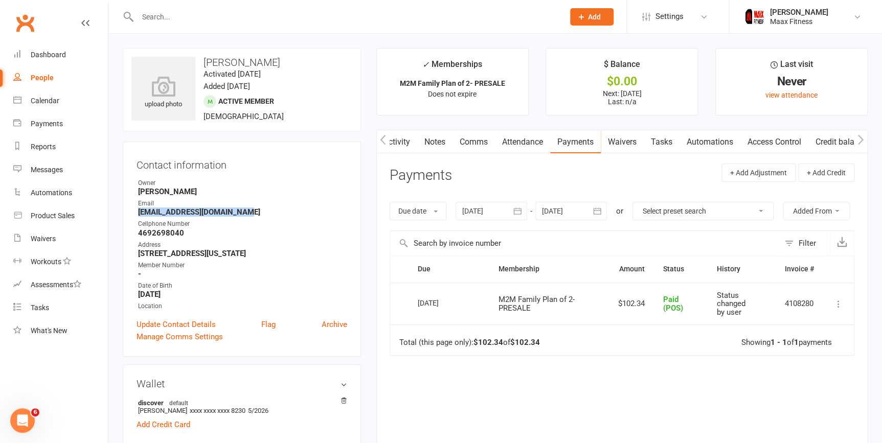
drag, startPoint x: 139, startPoint y: 212, endPoint x: 165, endPoint y: 210, distance: 26.2
copy strong "[EMAIL_ADDRESS][DOMAIN_NAME]"
